Goal: Task Accomplishment & Management: Manage account settings

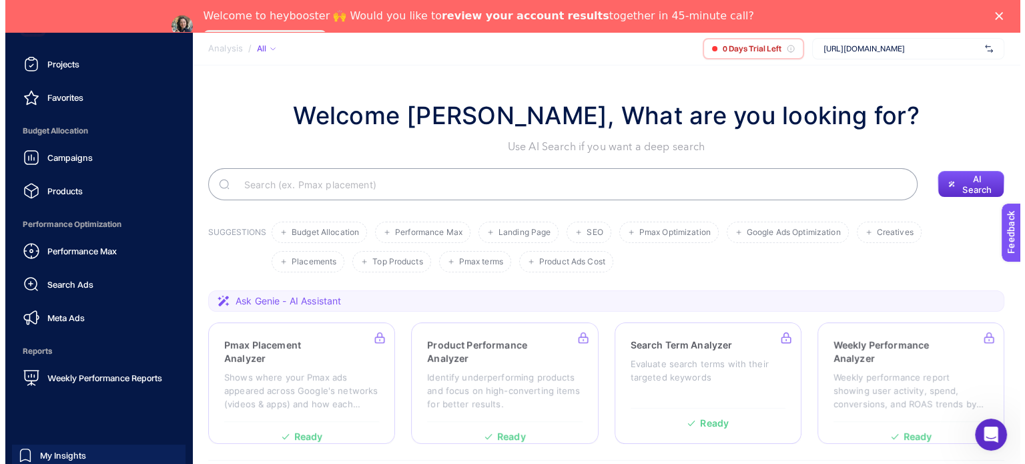
scroll to position [151, 0]
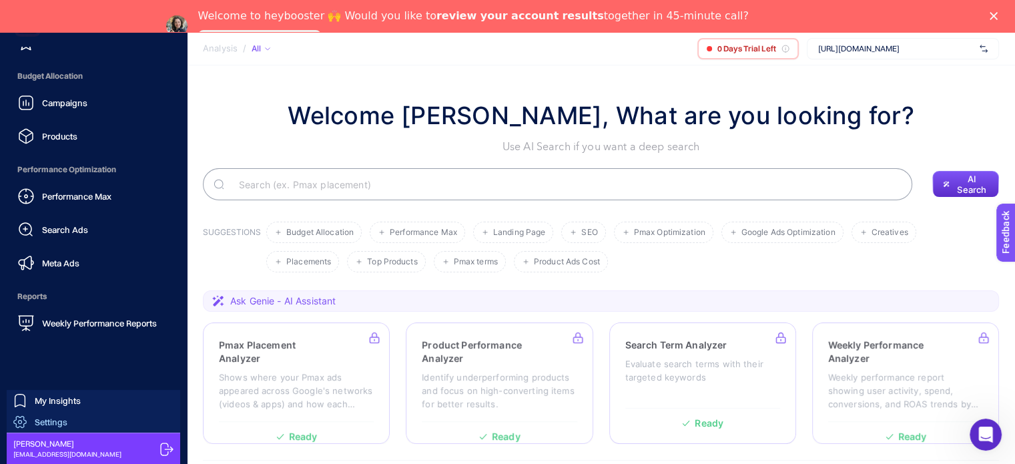
click at [66, 420] on span "Settings" at bounding box center [51, 422] width 33 height 11
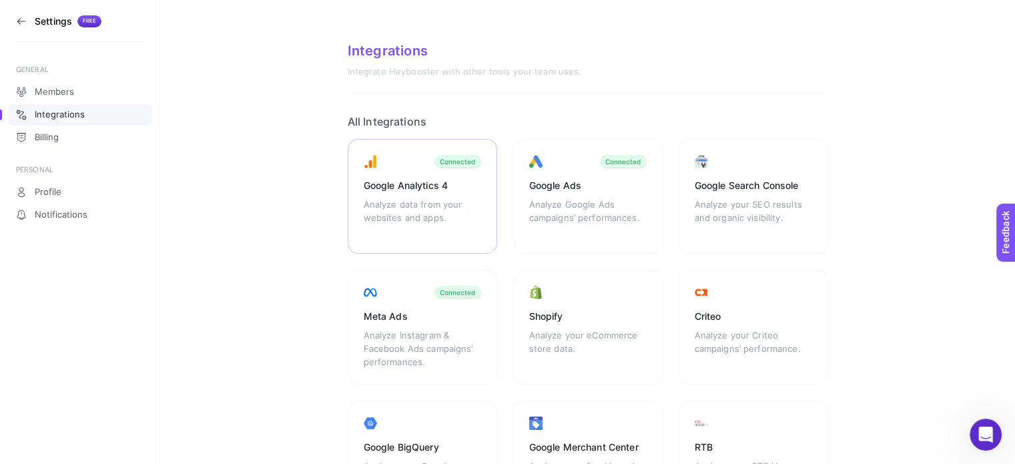
click at [467, 177] on div "Google Analytics 4 Analyze data from your websites and apps. Connected" at bounding box center [423, 196] width 150 height 115
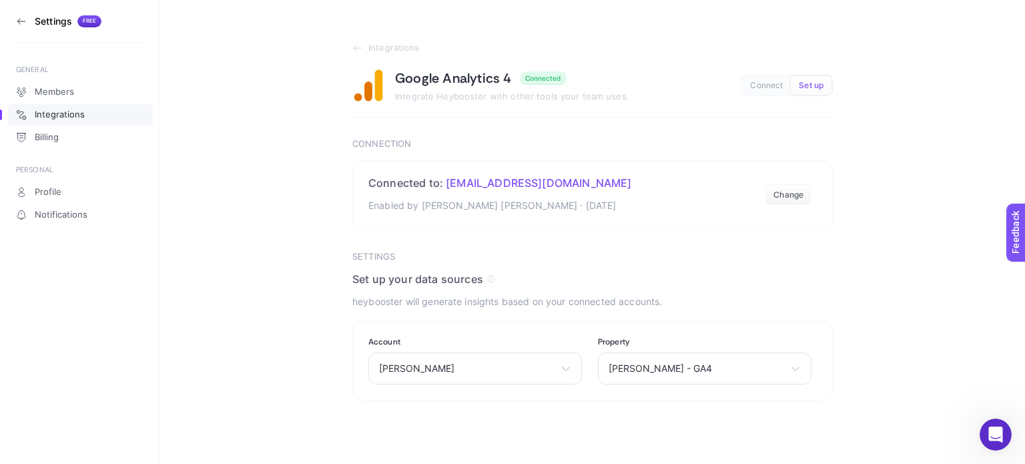
click at [771, 87] on span "Connect" at bounding box center [766, 86] width 33 height 10
click at [803, 85] on span "Set up" at bounding box center [811, 86] width 25 height 10
click at [774, 181] on section "Connected to: [EMAIL_ADDRESS][DOMAIN_NAME] Enabled by [PERSON_NAME] [PERSON_NAM…" at bounding box center [592, 195] width 481 height 70
click at [768, 189] on button "Change" at bounding box center [789, 194] width 46 height 21
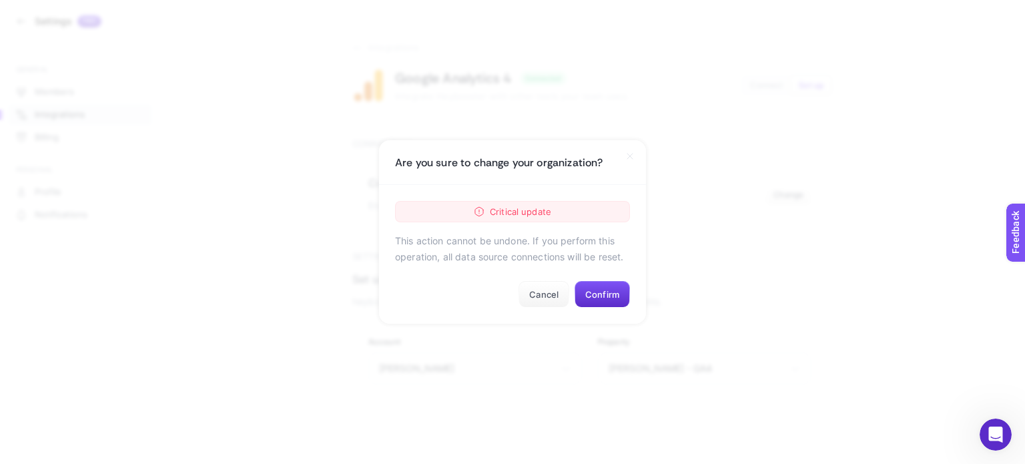
click at [769, 198] on section "Are you sure to change your organization? Critical update This action cannot be…" at bounding box center [512, 232] width 1025 height 464
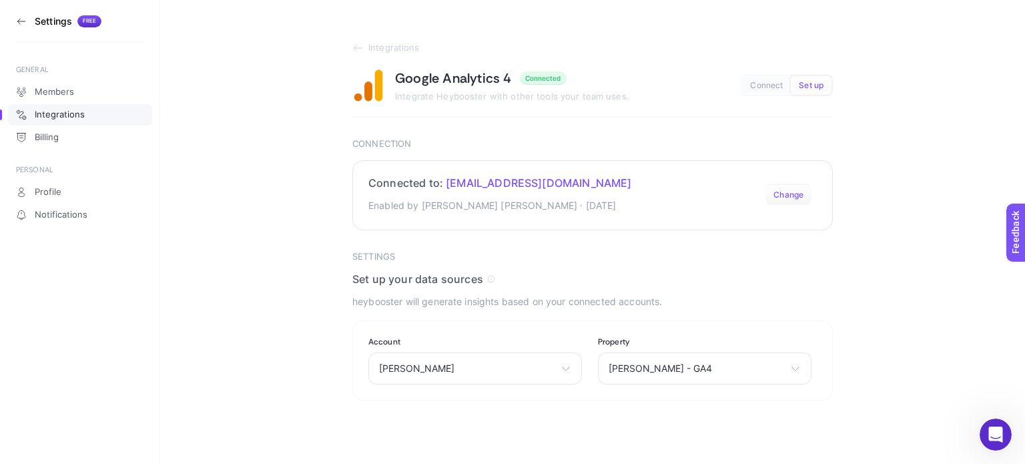
click at [770, 198] on button "Change" at bounding box center [789, 194] width 46 height 21
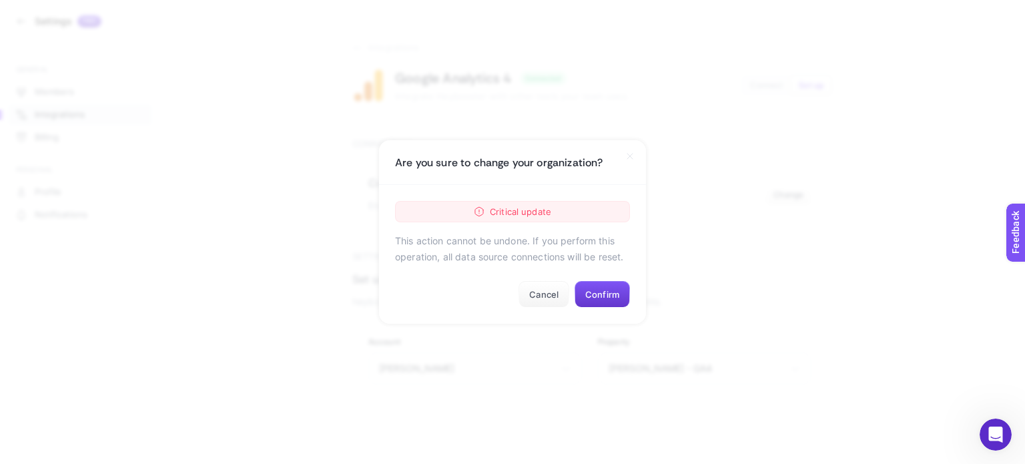
click at [587, 292] on button "Confirm" at bounding box center [602, 294] width 55 height 27
